Goal: Contribute content: Contribute content

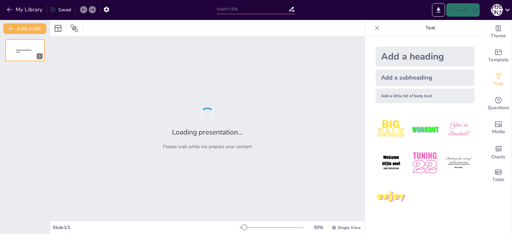
type input "Значення АТ «Укрзалізниця» для Економіки України: Мобільність, Експорт та Транз…"
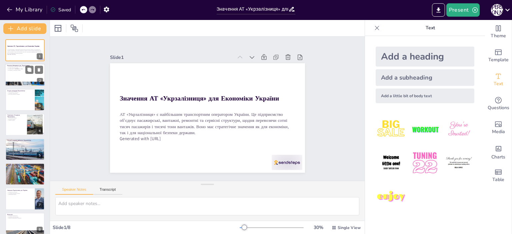
click at [21, 76] on div at bounding box center [25, 75] width 40 height 23
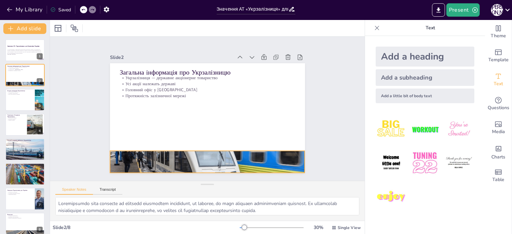
click at [145, 149] on div at bounding box center [207, 162] width 195 height 130
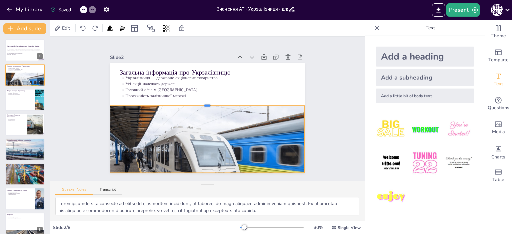
drag, startPoint x: 203, startPoint y: 146, endPoint x: 203, endPoint y: 101, distance: 45.3
click at [203, 101] on div at bounding box center [207, 102] width 195 height 5
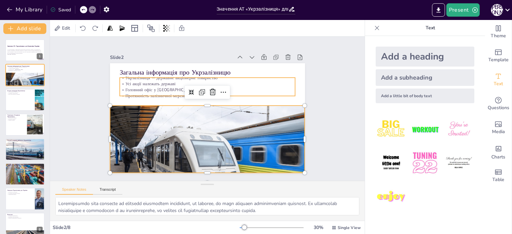
click at [247, 93] on p "Протяжність залізничної мережі" at bounding box center [207, 96] width 175 height 6
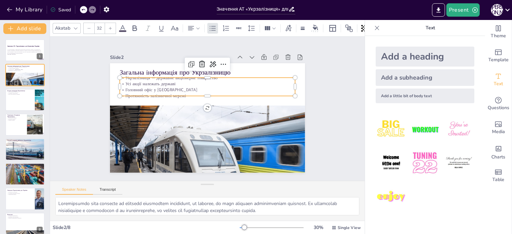
click at [246, 95] on div at bounding box center [208, 99] width 175 height 24
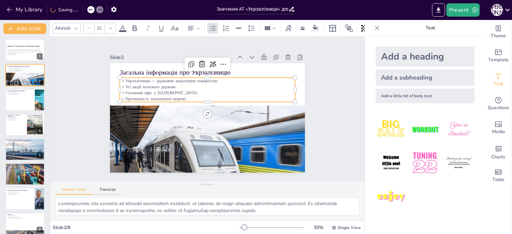
click at [254, 73] on div at bounding box center [210, 75] width 175 height 24
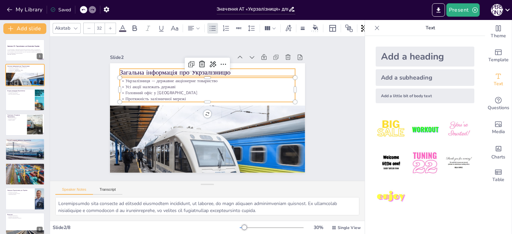
click at [253, 63] on div at bounding box center [207, 118] width 195 height 110
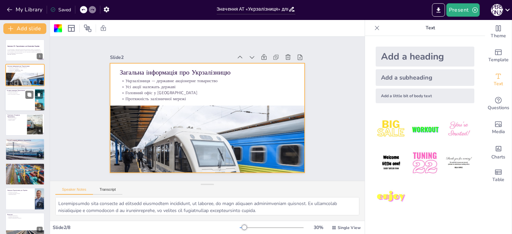
click at [18, 103] on div at bounding box center [25, 100] width 40 height 23
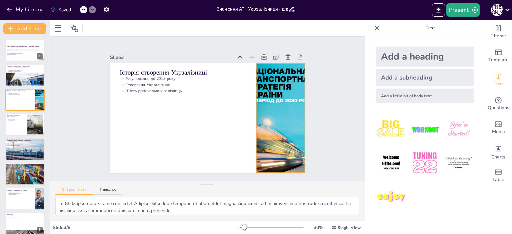
click at [257, 114] on div at bounding box center [280, 118] width 77 height 110
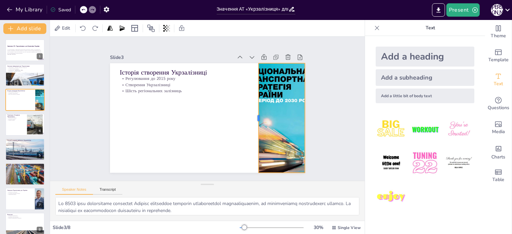
drag, startPoint x: 251, startPoint y: 116, endPoint x: 251, endPoint y: 124, distance: 8.0
click at [253, 124] on div at bounding box center [255, 118] width 5 height 110
click at [20, 127] on div at bounding box center [25, 124] width 40 height 23
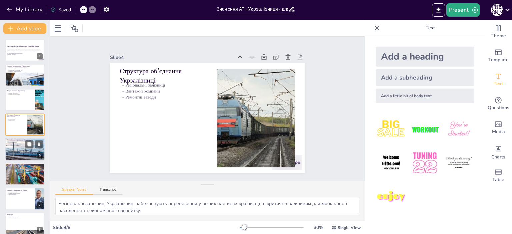
click at [23, 143] on p "Міжнародні сполучення" at bounding box center [25, 143] width 36 height 1
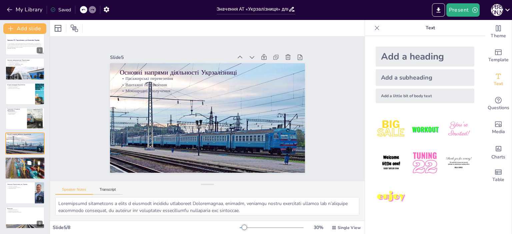
click at [14, 164] on div at bounding box center [25, 168] width 43 height 23
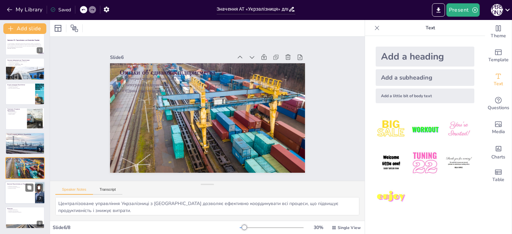
click at [11, 190] on div at bounding box center [25, 193] width 40 height 23
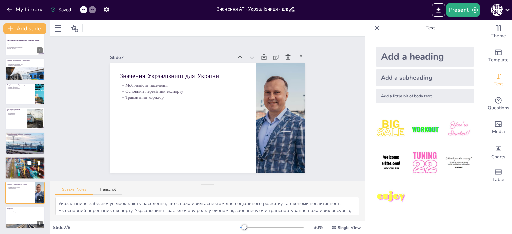
scroll to position [6, 0]
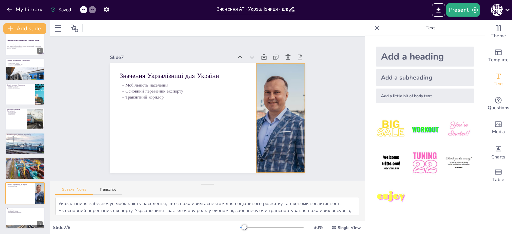
click at [278, 125] on div at bounding box center [280, 118] width 164 height 110
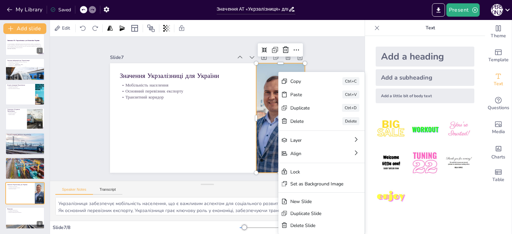
click at [271, 116] on div at bounding box center [279, 126] width 175 height 126
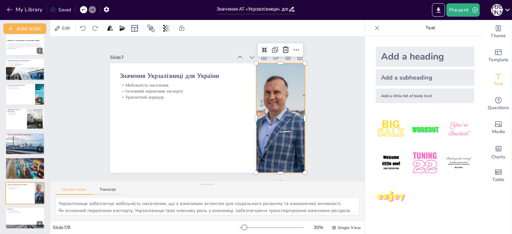
click at [271, 117] on div at bounding box center [280, 118] width 164 height 110
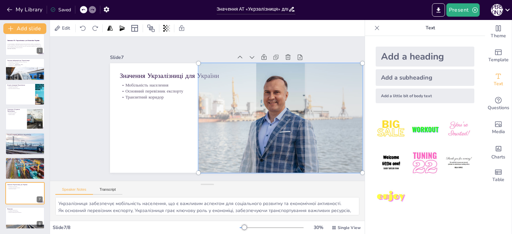
click at [271, 117] on div at bounding box center [280, 118] width 172 height 118
click at [149, 127] on div at bounding box center [206, 117] width 205 height 129
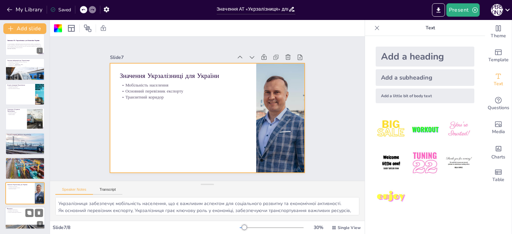
click at [22, 215] on div at bounding box center [25, 218] width 40 height 23
type textarea "Укрзалізниця є прикладом об’єднаного підприємства, що демонструє ефективність і…"
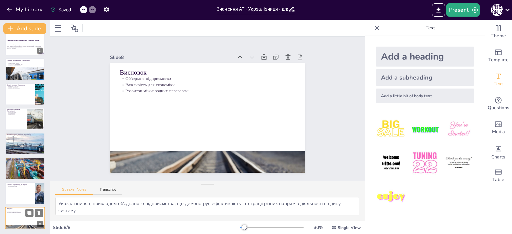
scroll to position [6, 0]
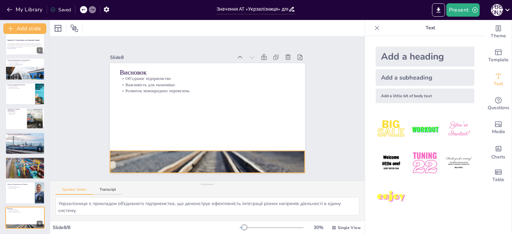
click at [144, 160] on div at bounding box center [207, 162] width 195 height 102
click at [145, 159] on div at bounding box center [207, 162] width 195 height 102
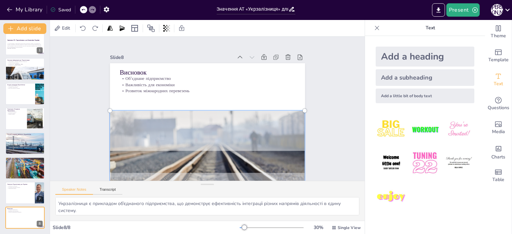
click at [145, 159] on div at bounding box center [207, 162] width 203 height 110
click at [201, 152] on div at bounding box center [201, 161] width 213 height 131
click at [200, 152] on div at bounding box center [201, 161] width 213 height 131
click at [186, 100] on div at bounding box center [207, 118] width 195 height 110
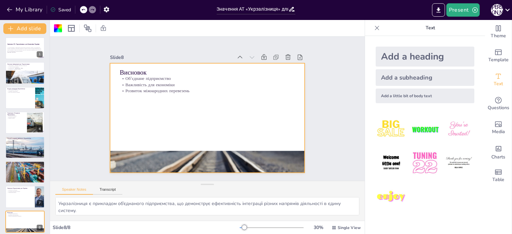
scroll to position [0, 0]
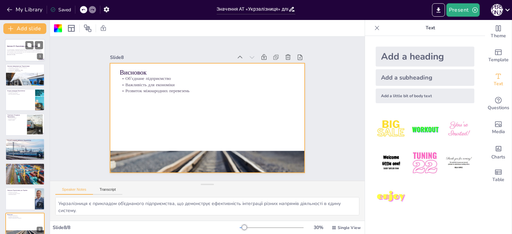
click at [15, 60] on div at bounding box center [25, 50] width 40 height 23
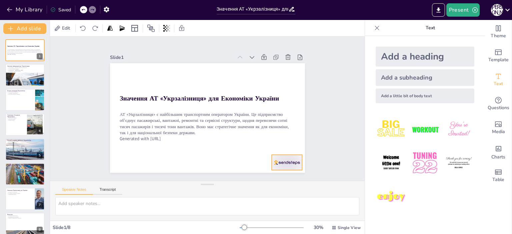
click at [283, 157] on div at bounding box center [287, 162] width 30 height 15
click at [283, 159] on div at bounding box center [287, 162] width 30 height 15
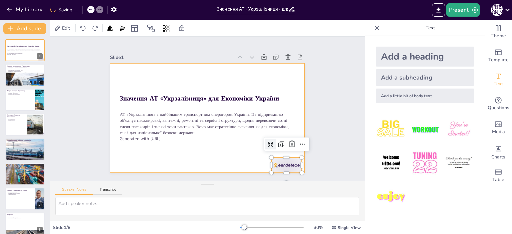
click at [236, 153] on div at bounding box center [206, 117] width 205 height 129
click at [265, 162] on div at bounding box center [206, 117] width 205 height 129
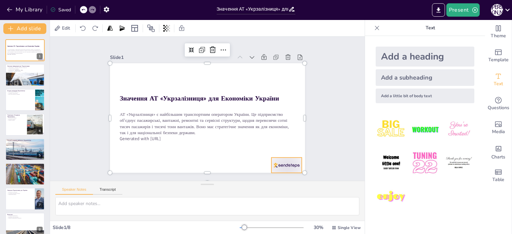
drag, startPoint x: 275, startPoint y: 164, endPoint x: 275, endPoint y: 160, distance: 3.7
click at [275, 164] on div at bounding box center [280, 173] width 32 height 18
drag, startPoint x: 279, startPoint y: 157, endPoint x: 276, endPoint y: 152, distance: 6.2
click at [276, 152] on div at bounding box center [283, 158] width 30 height 15
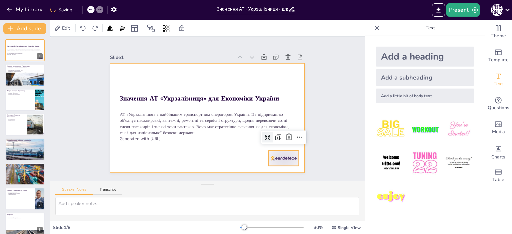
click at [226, 161] on div at bounding box center [207, 118] width 195 height 110
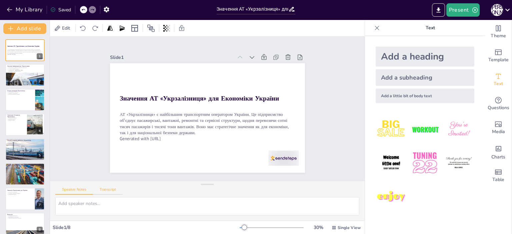
click at [111, 188] on button "Transcript" at bounding box center [108, 191] width 30 height 7
click at [71, 190] on button "Speaker Notes" at bounding box center [74, 191] width 38 height 7
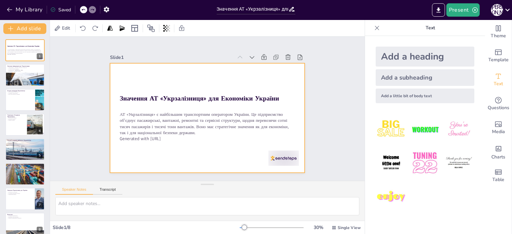
click at [183, 158] on div at bounding box center [207, 118] width 195 height 110
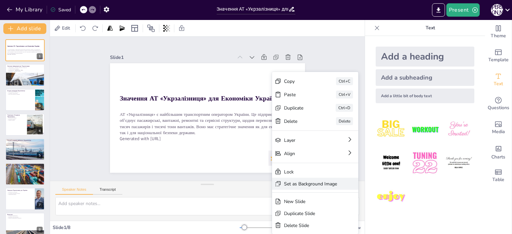
click at [334, 218] on div "Set as Background Image" at bounding box center [360, 221] width 53 height 6
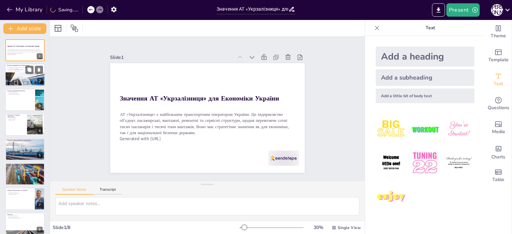
click at [23, 74] on div at bounding box center [25, 84] width 40 height 27
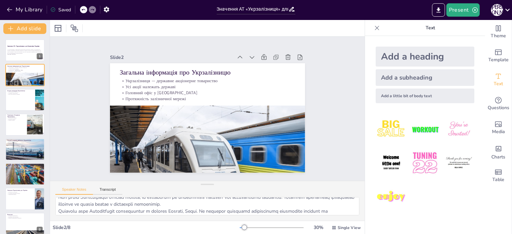
scroll to position [43, 0]
click at [27, 88] on div "Значення АТ «Укрзалізниця» для Економіки України АТ «Укрзалізниця» є найбільшим…" at bounding box center [25, 137] width 50 height 196
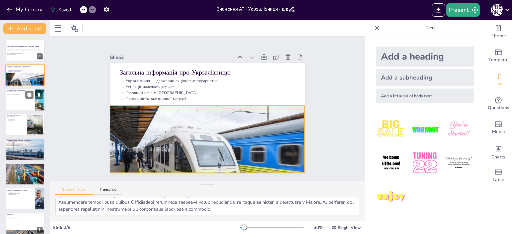
click at [27, 99] on div at bounding box center [25, 100] width 40 height 23
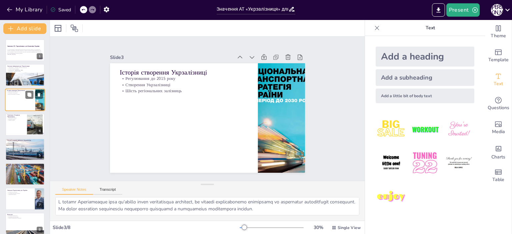
scroll to position [29, 0]
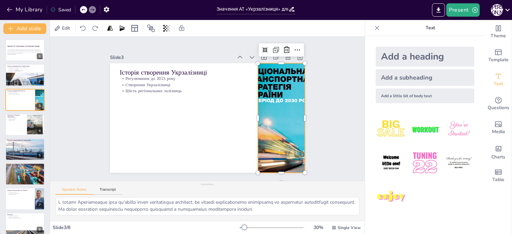
click at [265, 124] on div at bounding box center [280, 118] width 77 height 110
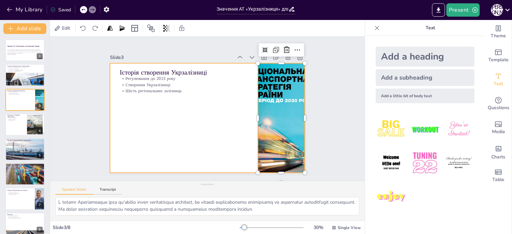
click at [248, 83] on div at bounding box center [207, 118] width 195 height 110
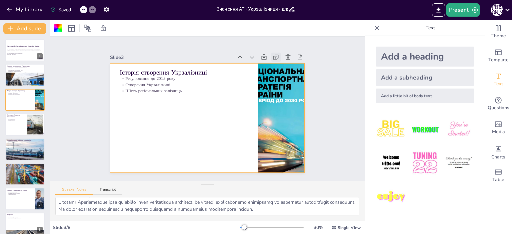
click at [273, 54] on icon at bounding box center [276, 57] width 7 height 7
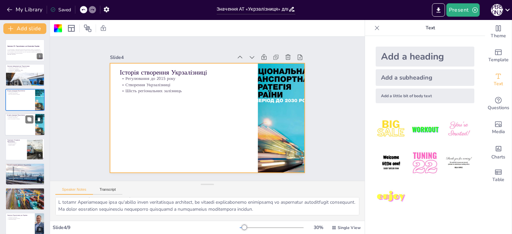
click at [27, 124] on div at bounding box center [25, 124] width 40 height 23
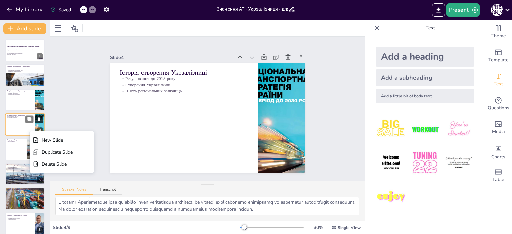
click at [42, 117] on button at bounding box center [39, 120] width 8 height 8
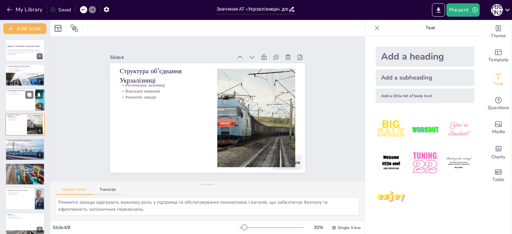
click at [24, 105] on div at bounding box center [25, 100] width 40 height 23
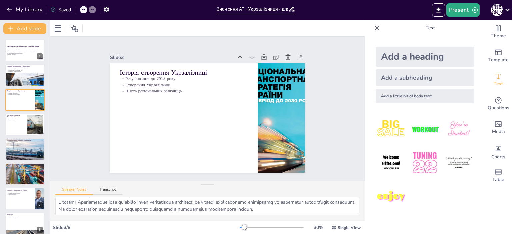
click at [374, 27] on icon at bounding box center [377, 28] width 7 height 7
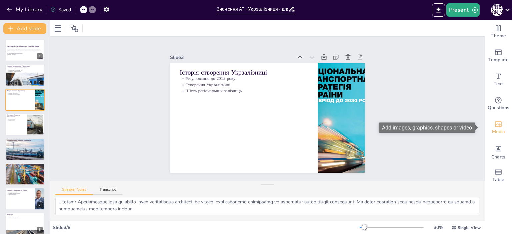
click at [492, 130] on span "Media" at bounding box center [498, 131] width 13 height 7
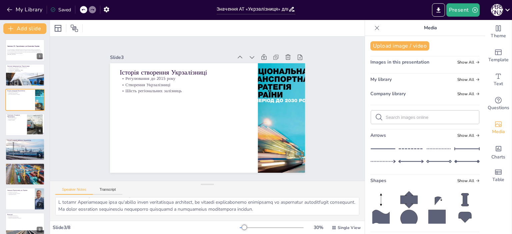
click at [457, 60] on span "Show All" at bounding box center [468, 62] width 22 height 5
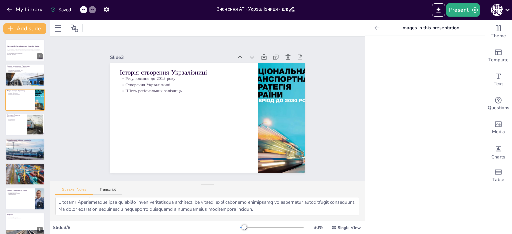
click at [372, 24] on div at bounding box center [377, 28] width 11 height 11
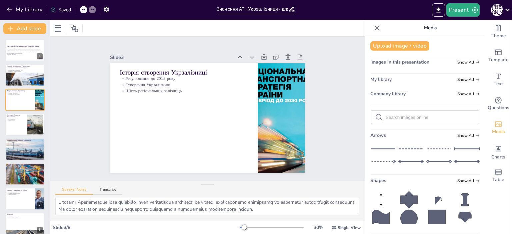
click at [427, 65] on div "Images in this presentation Show All" at bounding box center [424, 63] width 109 height 9
click at [405, 61] on span "Images in this presentation" at bounding box center [399, 62] width 59 height 6
click at [457, 94] on span "Show All" at bounding box center [468, 94] width 22 height 5
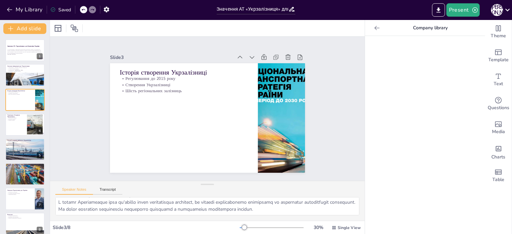
click at [415, 76] on div at bounding box center [425, 135] width 120 height 198
click at [372, 23] on div at bounding box center [377, 28] width 11 height 11
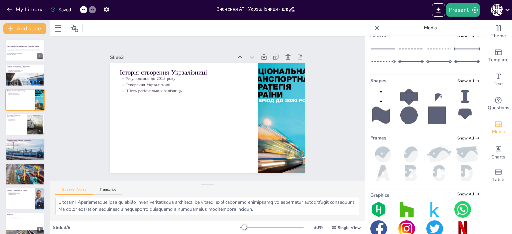
scroll to position [5, 0]
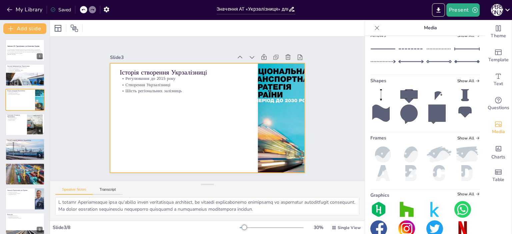
click at [174, 134] on div at bounding box center [207, 118] width 195 height 110
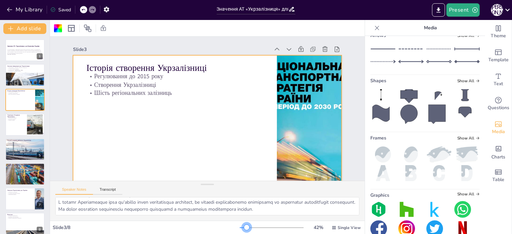
drag, startPoint x: 245, startPoint y: 227, endPoint x: 240, endPoint y: 229, distance: 5.2
click at [241, 230] on div at bounding box center [272, 227] width 64 height 5
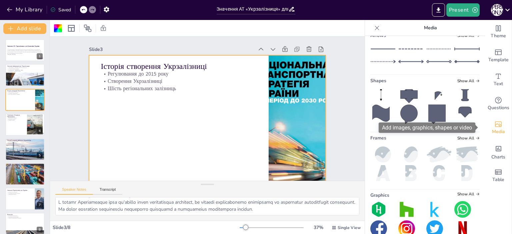
click at [496, 125] on icon "Add images, graphics, shapes or video" at bounding box center [498, 125] width 7 height 6
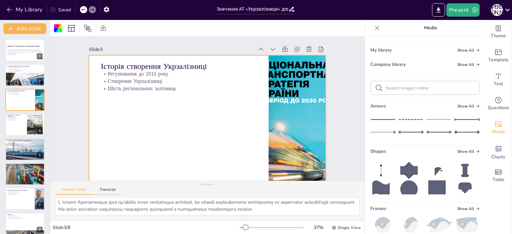
scroll to position [0, 0]
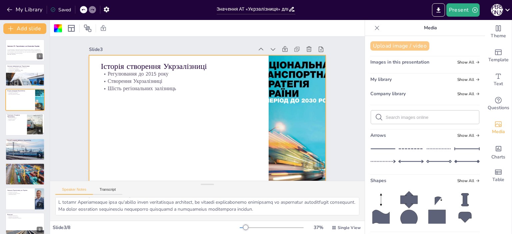
click at [384, 44] on button "Upload image / video" at bounding box center [399, 45] width 59 height 9
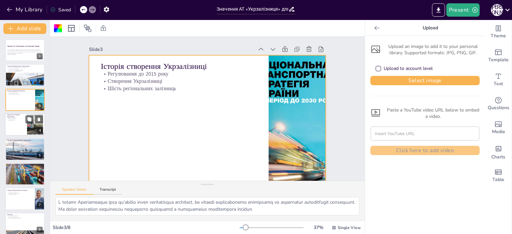
click at [18, 134] on div at bounding box center [25, 124] width 40 height 23
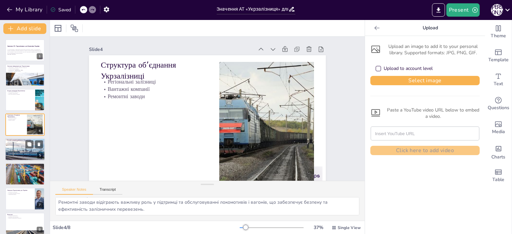
click at [22, 153] on div at bounding box center [25, 149] width 40 height 23
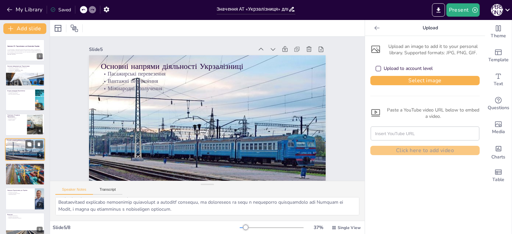
scroll to position [6, 0]
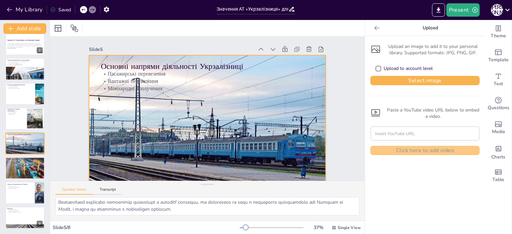
click at [159, 125] on div at bounding box center [206, 122] width 250 height 158
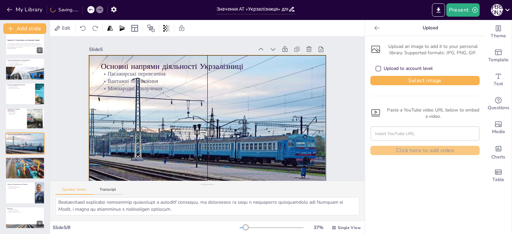
click at [201, 57] on div at bounding box center [207, 122] width 237 height 134
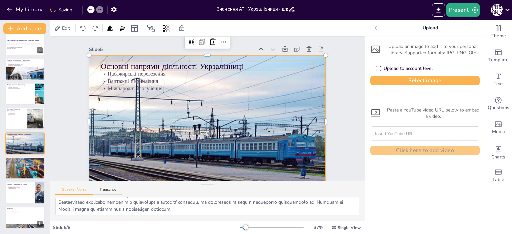
click at [205, 83] on p "Вантажні перевезення" at bounding box center [207, 81] width 213 height 7
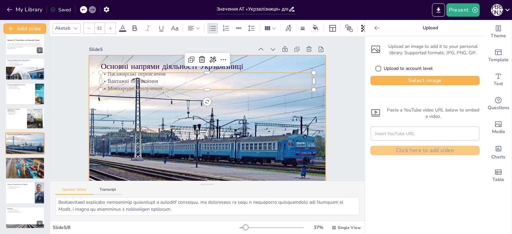
click at [210, 105] on div at bounding box center [206, 122] width 250 height 158
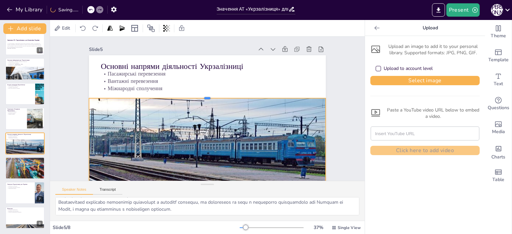
drag, startPoint x: 204, startPoint y: 54, endPoint x: 199, endPoint y: 97, distance: 43.2
click at [199, 97] on div at bounding box center [207, 95] width 237 height 5
click at [19, 117] on div at bounding box center [25, 118] width 40 height 23
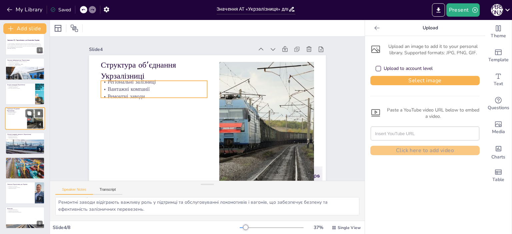
scroll to position [0, 0]
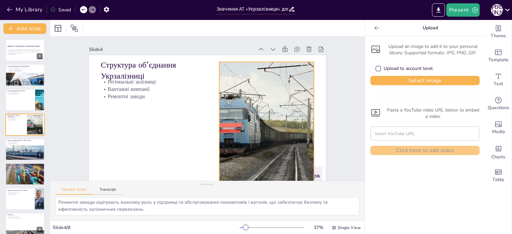
click at [251, 111] on div at bounding box center [266, 122] width 181 height 120
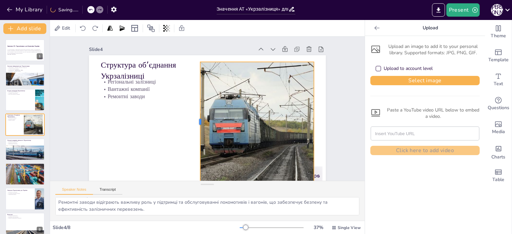
drag, startPoint x: 214, startPoint y: 121, endPoint x: 195, endPoint y: 122, distance: 19.0
click at [195, 122] on div at bounding box center [197, 122] width 5 height 120
click at [21, 104] on div at bounding box center [25, 100] width 40 height 23
type textarea "Lo 7999 ipsu dolorsitame consectet Adipisc elitseddoe temporin utlaboreetdol ma…"
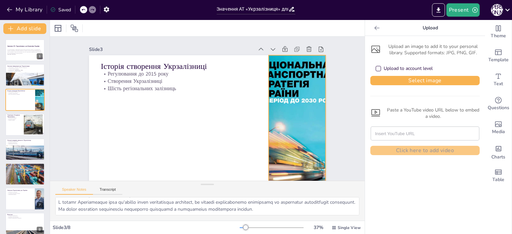
click at [276, 116] on div at bounding box center [296, 121] width 94 height 133
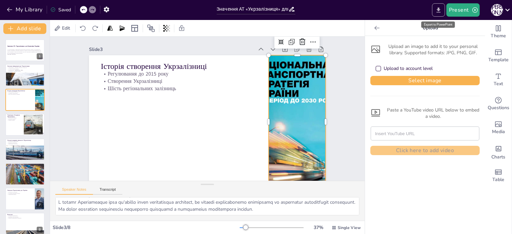
click at [437, 10] on icon "Export to PowerPoint" at bounding box center [438, 10] width 7 height 7
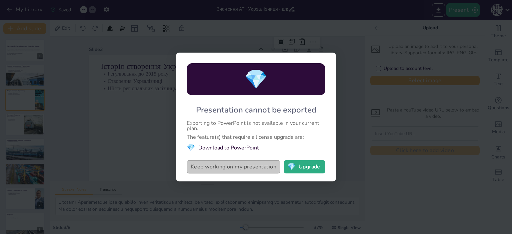
click at [251, 167] on button "Keep working on my presentation" at bounding box center [234, 166] width 94 height 13
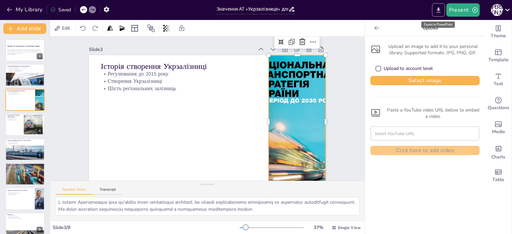
click at [437, 10] on icon "Export to PowerPoint" at bounding box center [438, 10] width 7 height 7
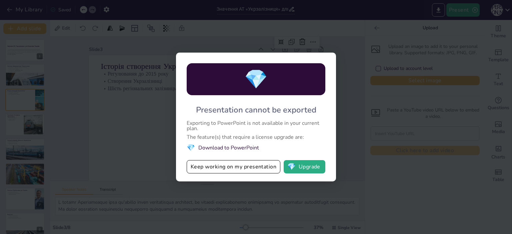
drag, startPoint x: 368, startPoint y: 136, endPoint x: 345, endPoint y: 138, distance: 22.8
click at [368, 136] on div "💎 Presentation cannot be exported Exporting to PowerPoint is not available in y…" at bounding box center [256, 117] width 512 height 234
click at [21, 97] on div "💎 Presentation cannot be exported Exporting to PowerPoint is not available in y…" at bounding box center [256, 117] width 512 height 234
click at [23, 78] on div "💎 Presentation cannot be exported Exporting to PowerPoint is not available in y…" at bounding box center [256, 117] width 512 height 234
drag, startPoint x: 241, startPoint y: 164, endPoint x: 239, endPoint y: 166, distance: 3.5
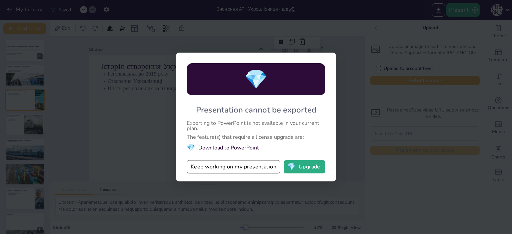
click at [241, 165] on button "Keep working on my presentation" at bounding box center [234, 166] width 94 height 13
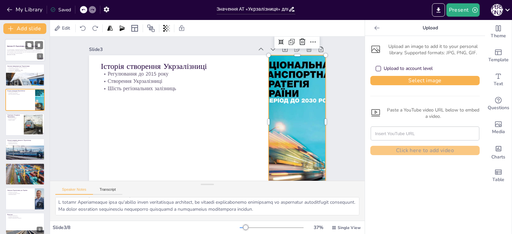
click at [28, 58] on div at bounding box center [25, 50] width 40 height 40
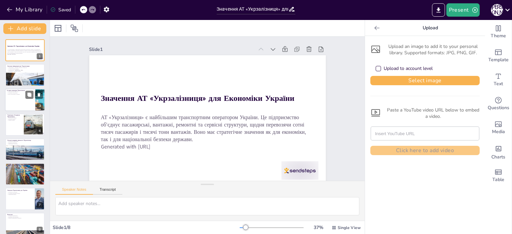
click at [27, 90] on p "Історія створення Укрзалізниці" at bounding box center [20, 91] width 26 height 2
type textarea "Lo 7999 ipsu dolorsitame consectet Adipisc elitseddoe temporin utlaboreetdol ma…"
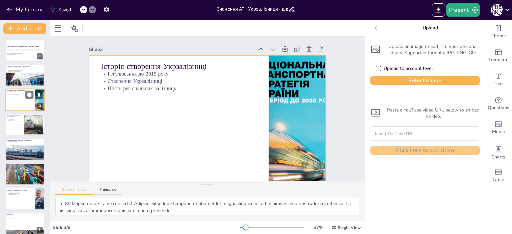
click at [26, 105] on div at bounding box center [25, 100] width 40 height 23
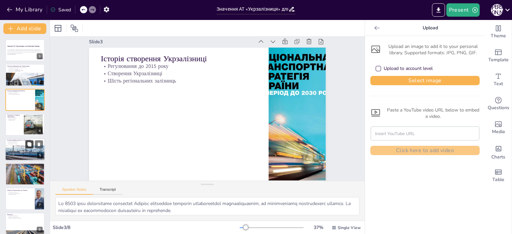
click at [26, 138] on div "Значення АТ «Укрзалізниця» для Економіки України АТ «Укрзалізниця» є найбільшим…" at bounding box center [25, 137] width 50 height 196
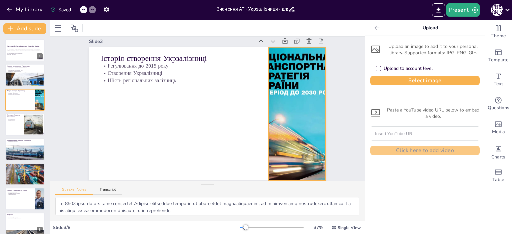
click at [301, 114] on div at bounding box center [296, 113] width 94 height 133
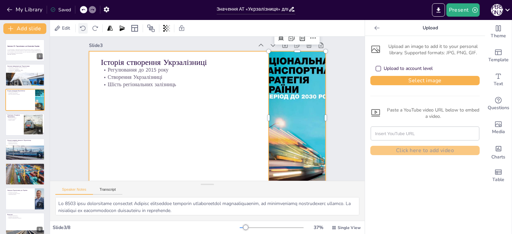
scroll to position [0, 0]
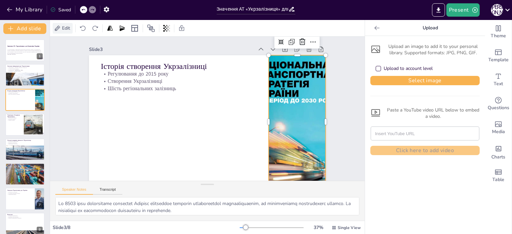
click at [64, 31] on span "Edit" at bounding box center [66, 28] width 11 height 6
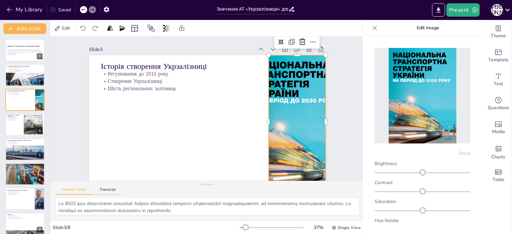
click at [462, 150] on span "Reset" at bounding box center [465, 153] width 12 height 6
click at [436, 109] on img at bounding box center [423, 96] width 68 height 96
click at [375, 28] on icon at bounding box center [375, 28] width 4 height 4
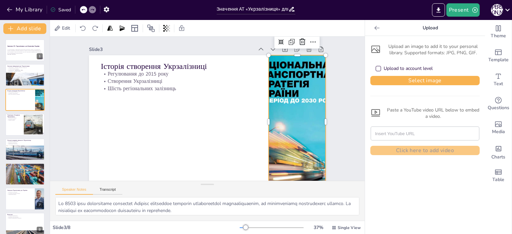
click at [375, 28] on icon at bounding box center [377, 28] width 7 height 7
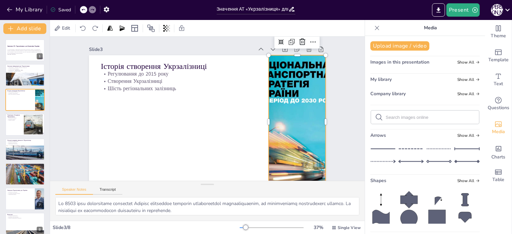
click at [375, 28] on icon at bounding box center [377, 28] width 7 height 7
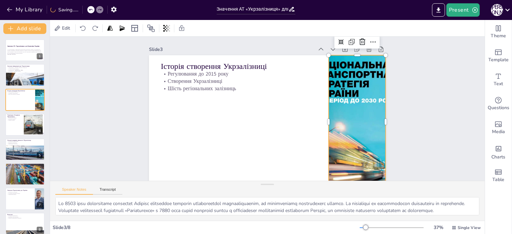
click at [354, 116] on div at bounding box center [356, 121] width 94 height 133
click at [354, 115] on div at bounding box center [356, 121] width 94 height 133
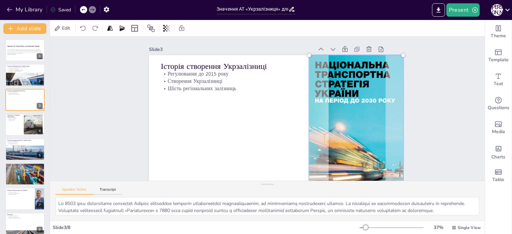
click at [354, 113] on div at bounding box center [356, 121] width 102 height 141
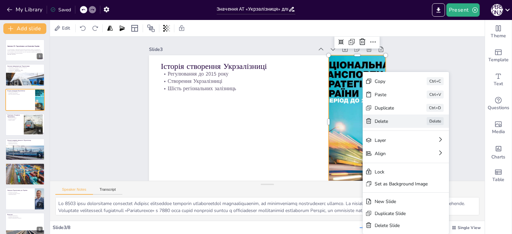
click at [425, 155] on div "Delete" at bounding box center [441, 158] width 33 height 6
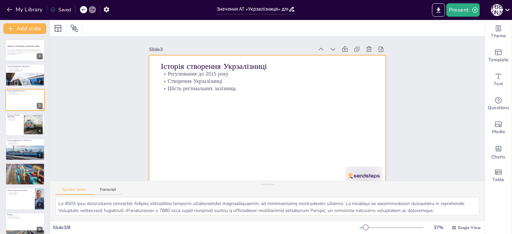
click at [338, 106] on div at bounding box center [267, 121] width 237 height 133
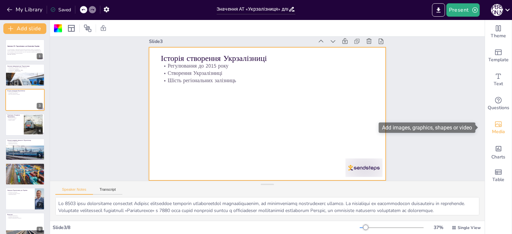
click at [488, 126] on div "Media" at bounding box center [498, 128] width 27 height 24
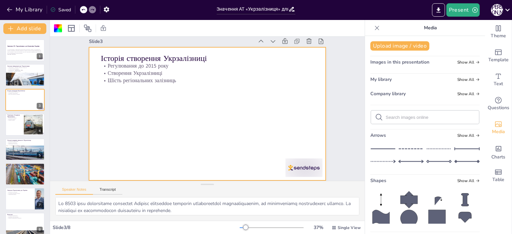
click at [396, 80] on div "My library Show All" at bounding box center [424, 80] width 109 height 9
click at [457, 81] on span "Show All" at bounding box center [468, 79] width 22 height 5
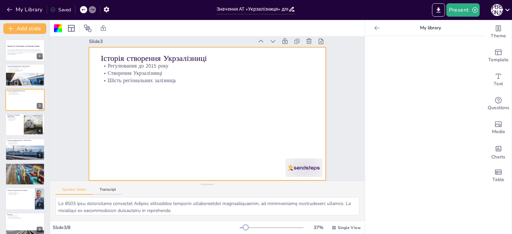
click at [376, 44] on div at bounding box center [425, 135] width 120 height 198
drag, startPoint x: 376, startPoint y: 44, endPoint x: 370, endPoint y: 35, distance: 10.9
click at [376, 44] on div at bounding box center [425, 135] width 120 height 198
click at [372, 25] on div at bounding box center [377, 28] width 11 height 11
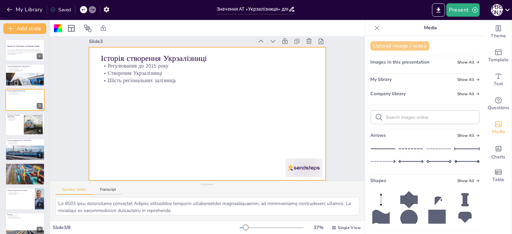
click at [378, 46] on button "Upload image / video" at bounding box center [399, 45] width 59 height 9
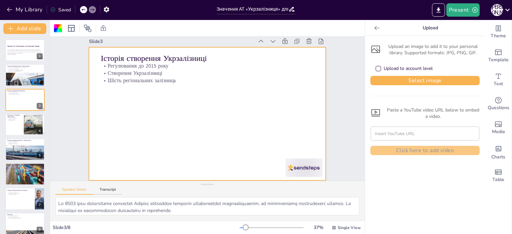
click at [377, 70] on div "Upload to account level" at bounding box center [378, 68] width 3 height 3
click at [277, 137] on div at bounding box center [207, 113] width 237 height 133
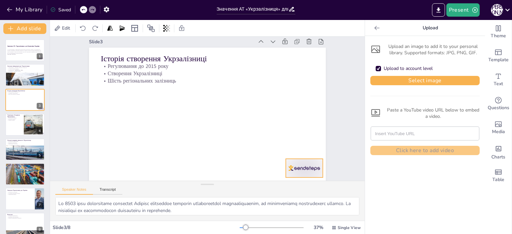
click at [291, 159] on div at bounding box center [304, 168] width 37 height 18
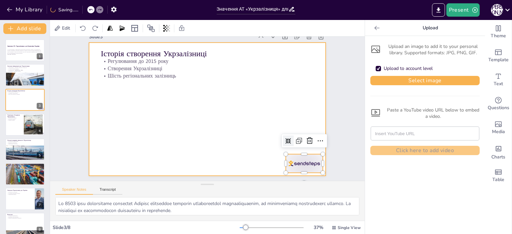
click at [207, 122] on div at bounding box center [207, 109] width 249 height 157
